Goal: Communication & Community: Answer question/provide support

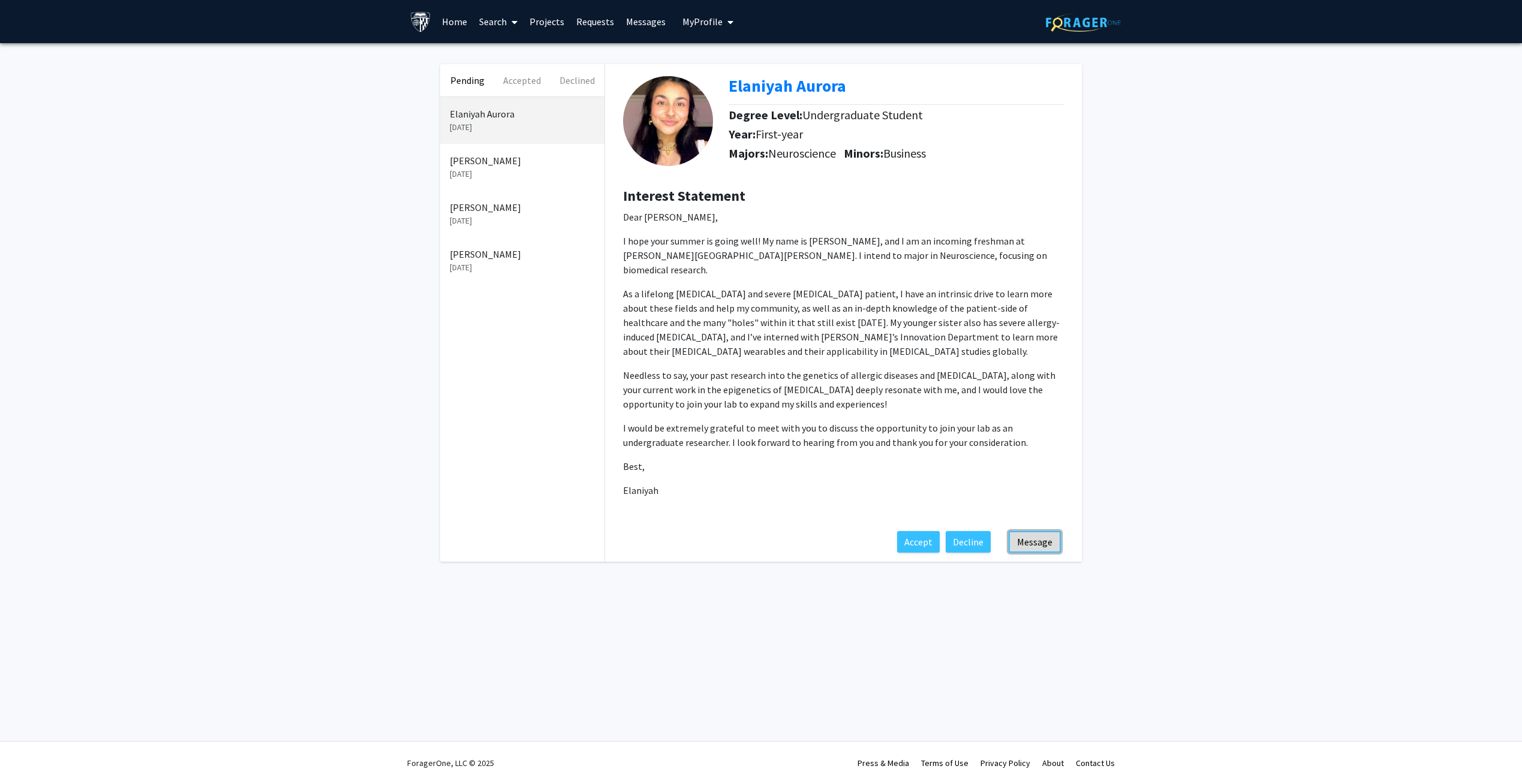
click at [1032, 531] on button "Message" at bounding box center [1035, 542] width 52 height 21
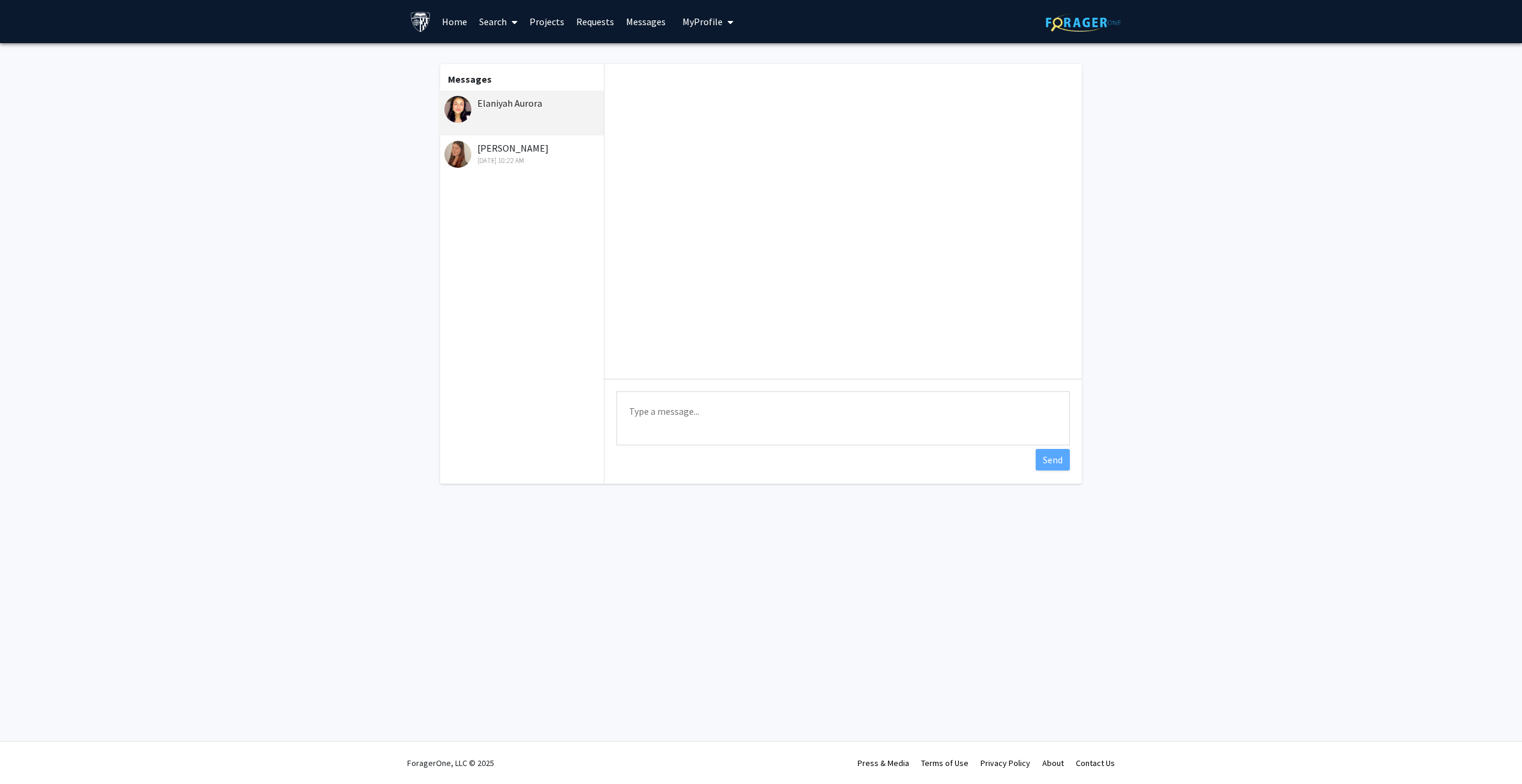
click at [759, 402] on textarea "Type a message" at bounding box center [843, 418] width 453 height 54
drag, startPoint x: 775, startPoint y: 414, endPoint x: 1027, endPoint y: 575, distance: 299.0
click at [1027, 575] on div "Skip navigation Home Search Projects Requests Messages My Profile [PERSON_NAME]…" at bounding box center [761, 392] width 1522 height 784
click at [849, 461] on span "convenice" at bounding box center [830, 466] width 38 height 10
click at [754, 412] on textarea "Feel free to visit us at your most convenice," at bounding box center [843, 418] width 453 height 54
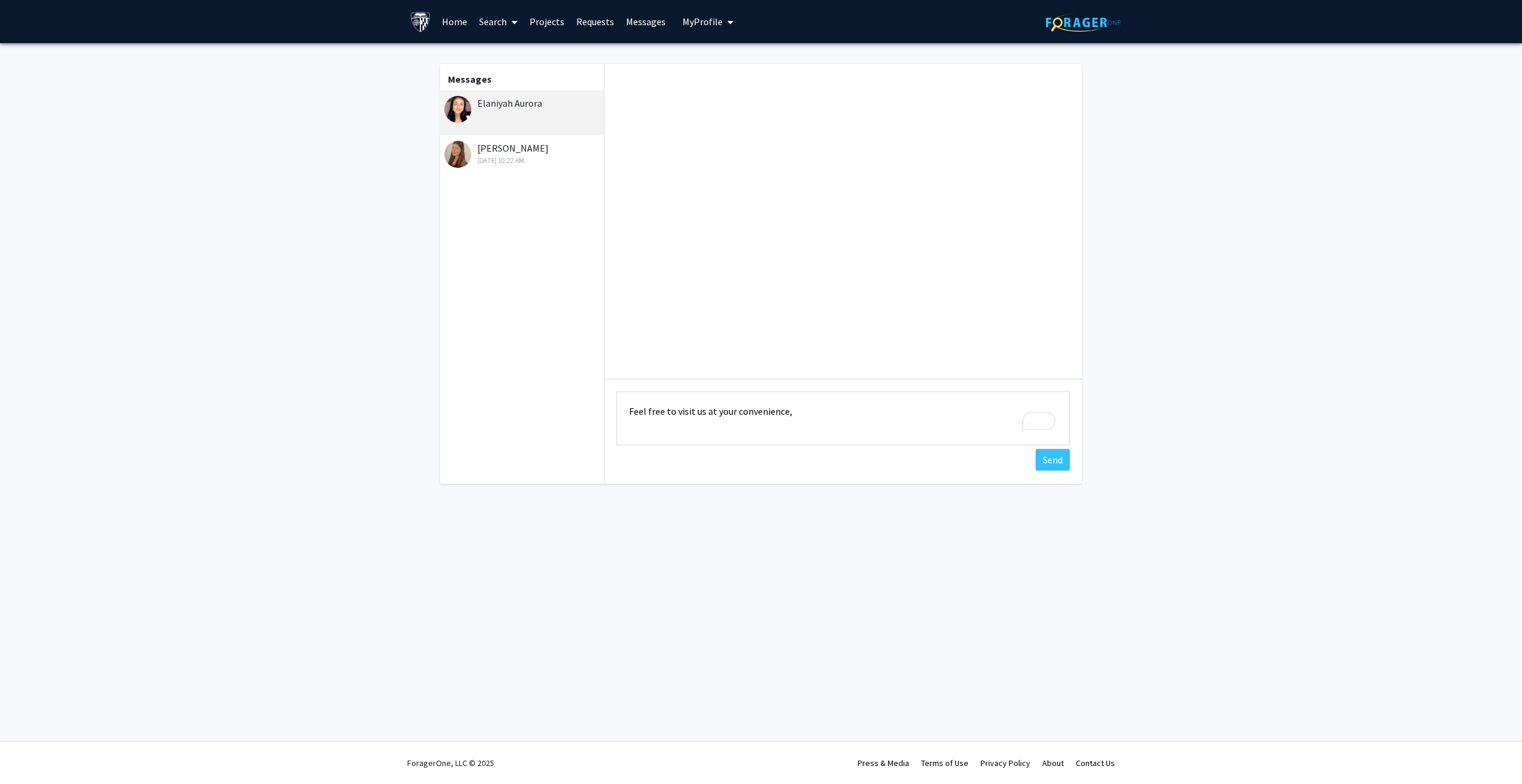
click at [805, 413] on textarea "Feel free to visit us at your convenience," at bounding box center [843, 418] width 453 height 54
click at [1019, 416] on textarea "Feel free to visit us at your convenience. Let's see what you can do. We look f…" at bounding box center [843, 418] width 453 height 54
click at [626, 424] on textarea "Feel free to visit us at your convenience. Let's see what you can do. We look f…" at bounding box center [843, 418] width 453 height 54
type textarea "Feel free to visit us at your convenience. Let's see what you can do. We look f…"
click at [1054, 461] on button "Send" at bounding box center [1053, 460] width 34 height 21
